Goal: Task Accomplishment & Management: Manage account settings

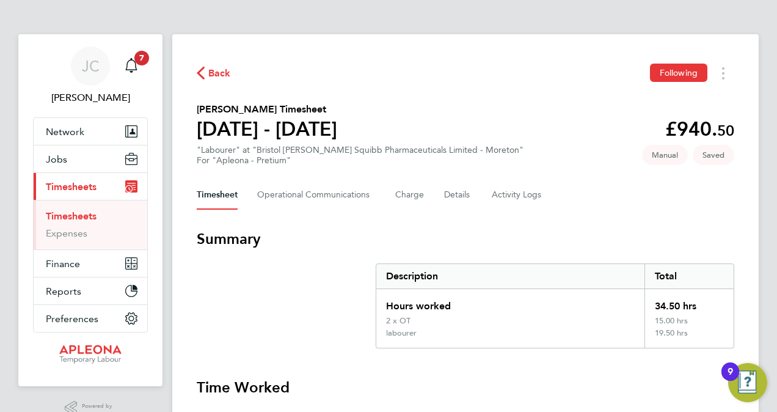
scroll to position [490, 0]
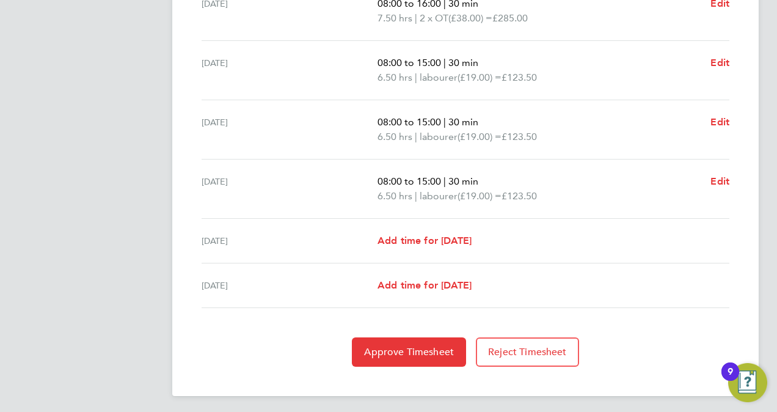
scroll to position [503, 0]
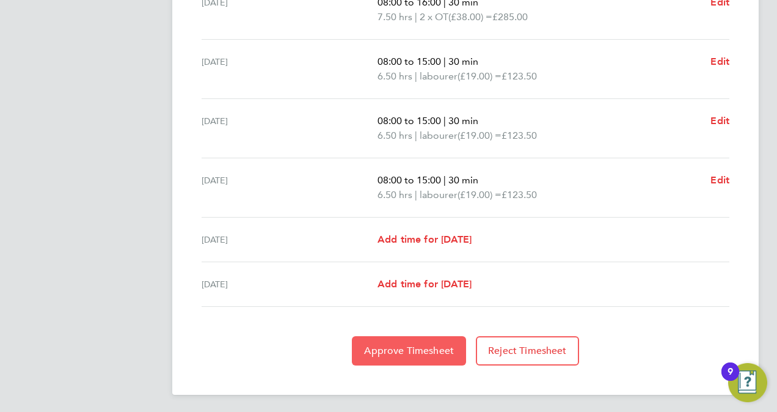
click at [438, 351] on span "Approve Timesheet" at bounding box center [409, 350] width 90 height 12
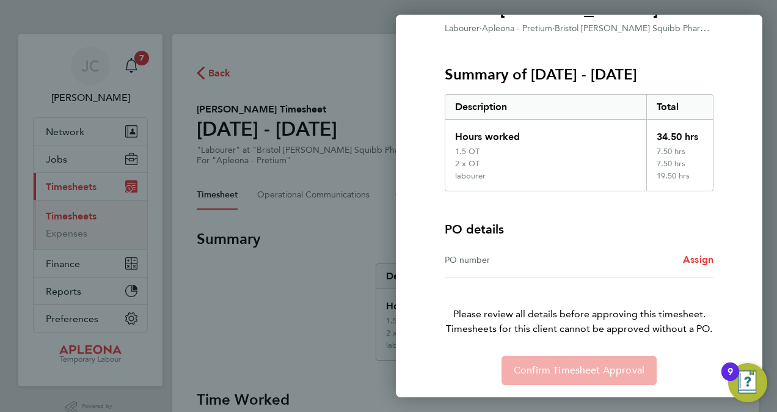
scroll to position [127, 0]
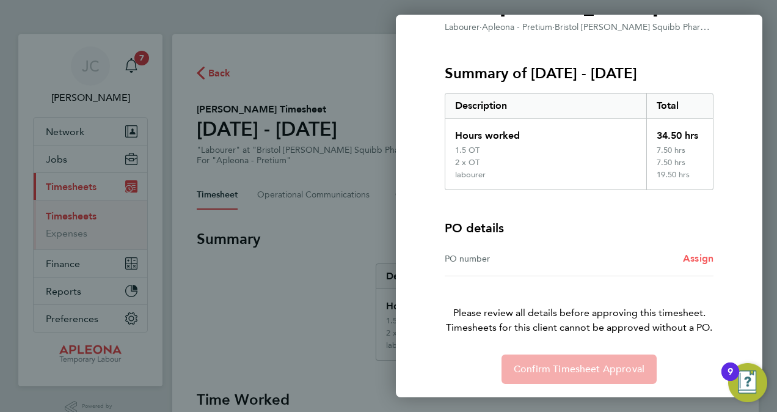
click at [689, 255] on span "Assign" at bounding box center [698, 258] width 31 height 12
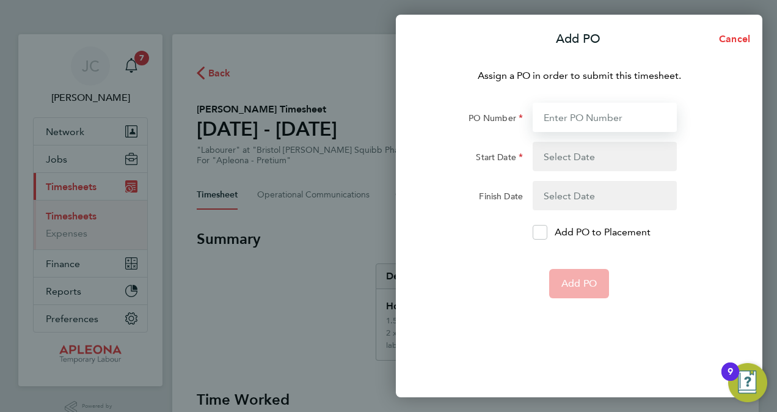
click at [552, 116] on input "PO Number" at bounding box center [604, 117] width 144 height 29
type input "PO2521540"
type input "[DATE]"
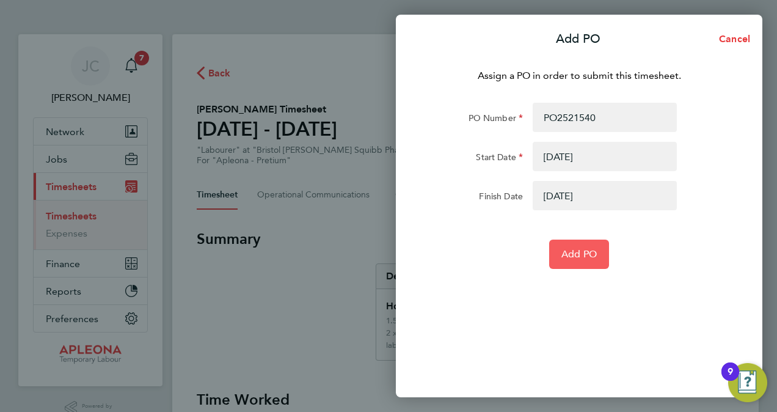
click at [573, 258] on span "Add PO" at bounding box center [578, 254] width 35 height 12
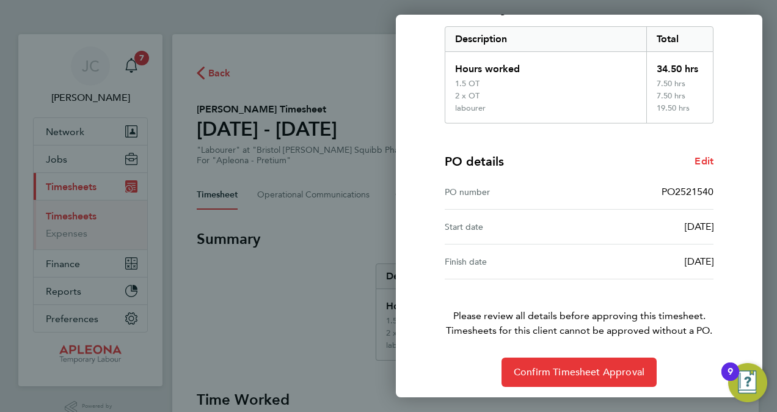
scroll to position [197, 0]
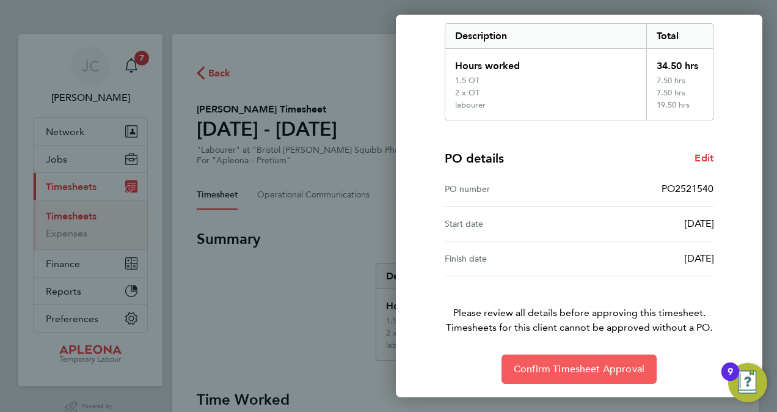
click at [547, 370] on span "Confirm Timesheet Approval" at bounding box center [579, 369] width 131 height 12
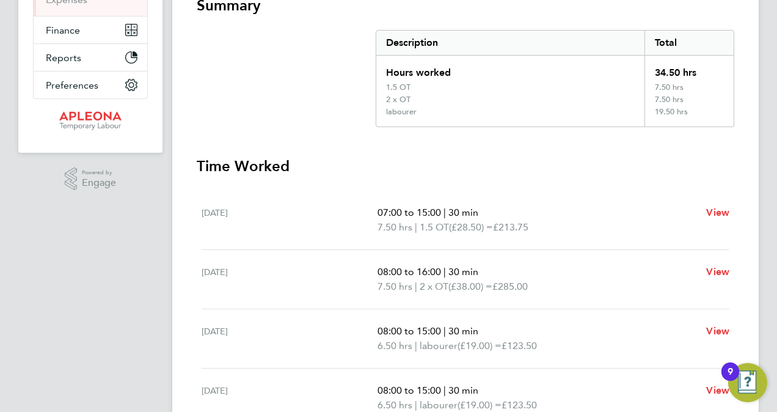
scroll to position [427, 0]
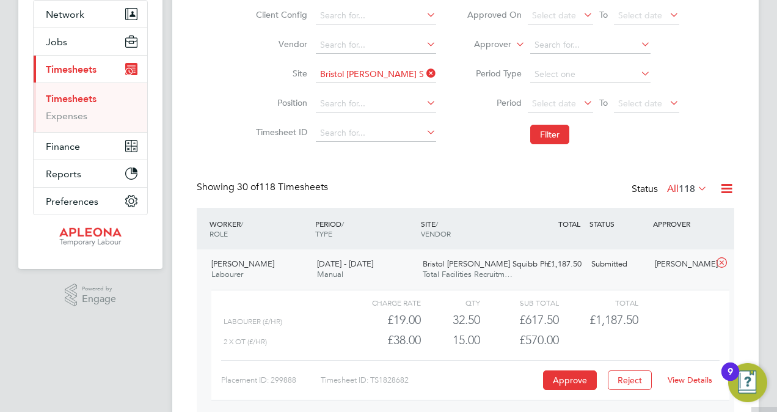
scroll to position [122, 0]
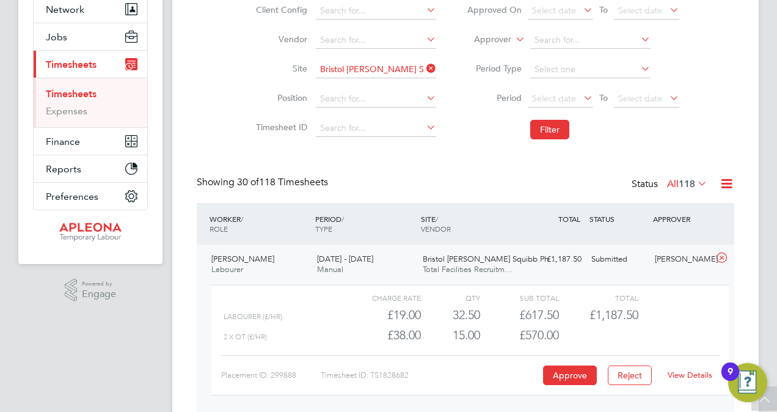
drag, startPoint x: 501, startPoint y: 231, endPoint x: 477, endPoint y: 236, distance: 24.3
click at [477, 236] on div "WORKER / ROLE WORKER / PERIOD PERIOD / TYPE SITE / VENDOR TOTAL TOTAL / STATUS …" at bounding box center [465, 224] width 537 height 42
click at [88, 92] on link "Timesheets" at bounding box center [71, 94] width 51 height 12
click at [539, 132] on button "Filter" at bounding box center [549, 130] width 39 height 20
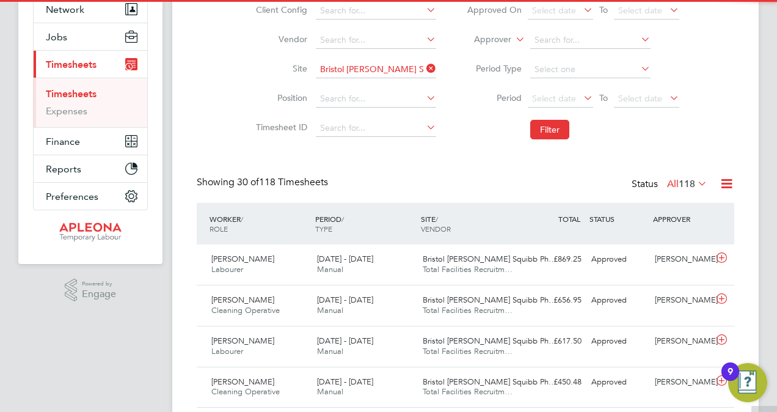
scroll to position [6, 6]
